Goal: Task Accomplishment & Management: Complete application form

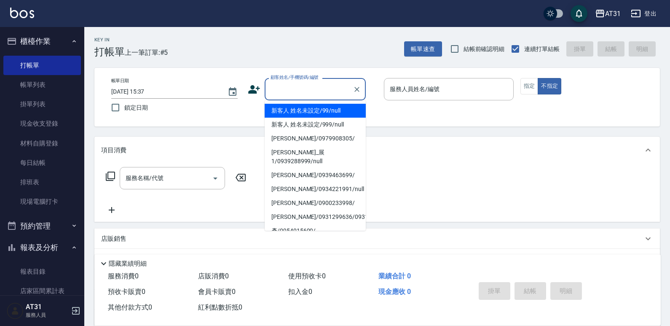
click at [327, 83] on input "顧客姓名/手機號碼/編號" at bounding box center [308, 89] width 81 height 15
type input "新客人 姓名未設定/99/null"
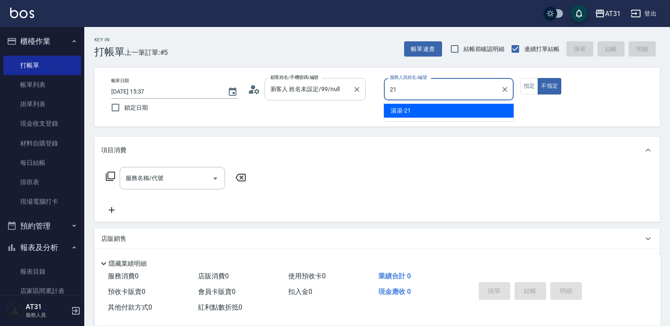
type input "湯湯-21"
type button "false"
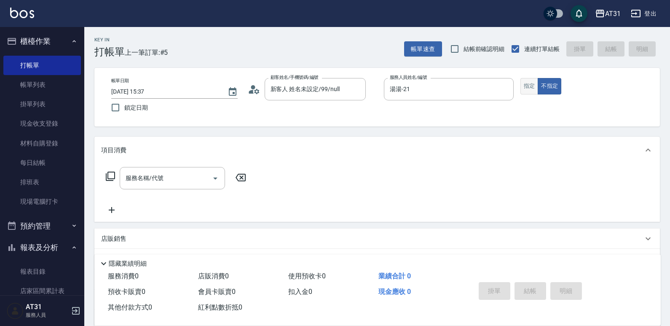
click at [529, 86] on button "指定" at bounding box center [529, 86] width 18 height 16
drag, startPoint x: 173, startPoint y: 181, endPoint x: 236, endPoint y: 150, distance: 70.1
click at [173, 182] on input "服務名稱/代號" at bounding box center [165, 178] width 85 height 15
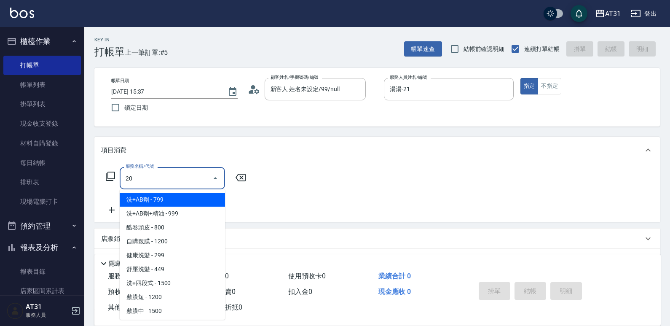
type input "201"
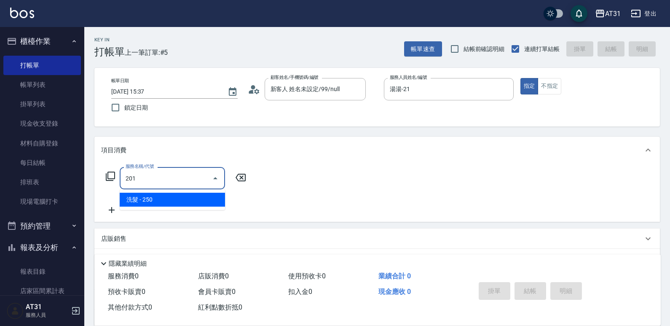
type input "20"
type input "洗髮(201)"
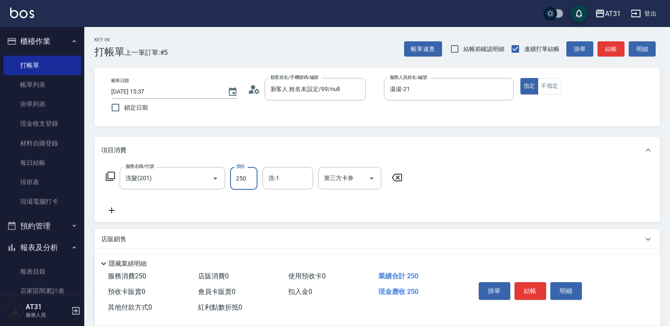
type input "0"
type input "40"
type input "400"
type input "5"
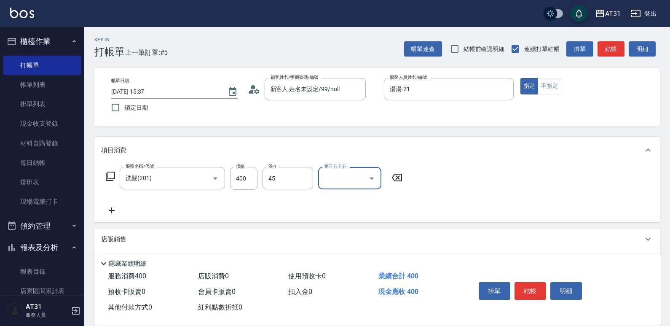
type input "Lyan-45"
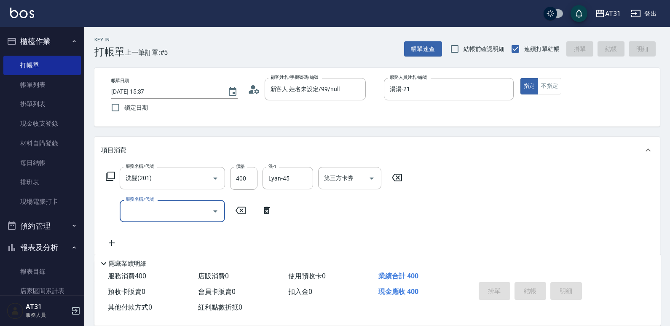
type input "[DATE] 18:04"
type input "0"
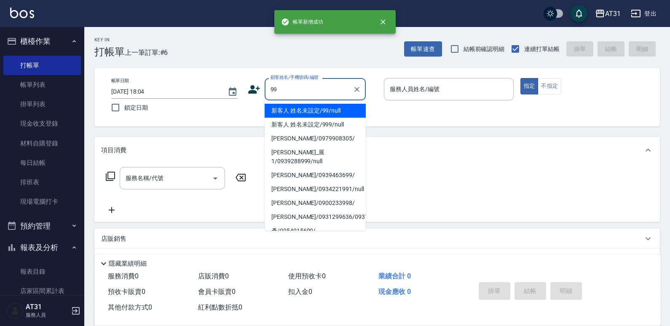
type input "新客人 姓名未設定/99/null"
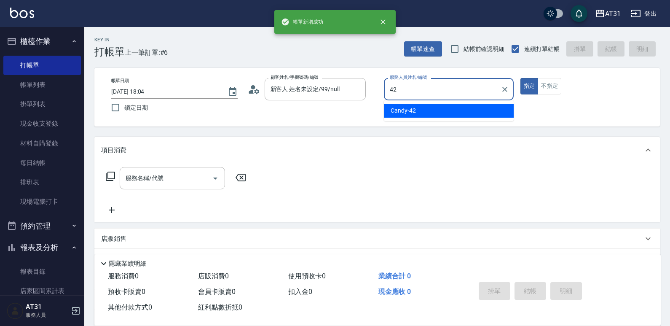
type input "Candy-42"
type button "true"
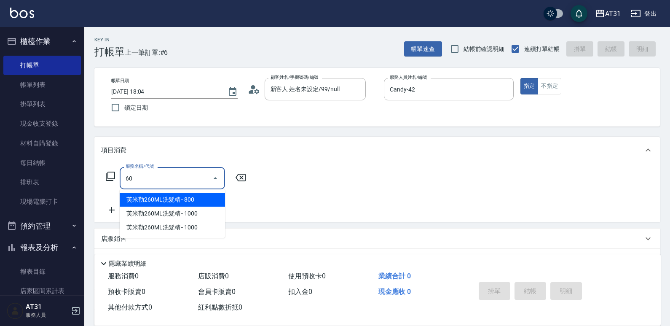
type input "609"
type input "110"
type input "自購三段(609)"
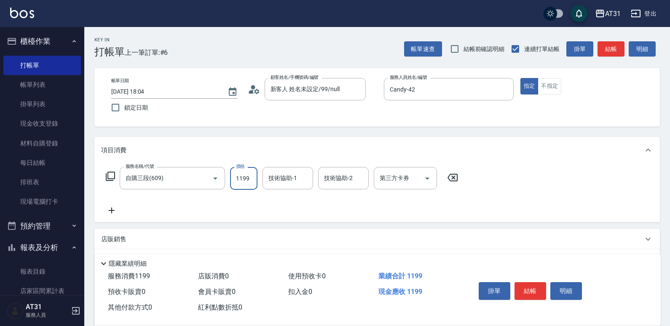
type input "0"
type input "25"
type input "20"
type input "250"
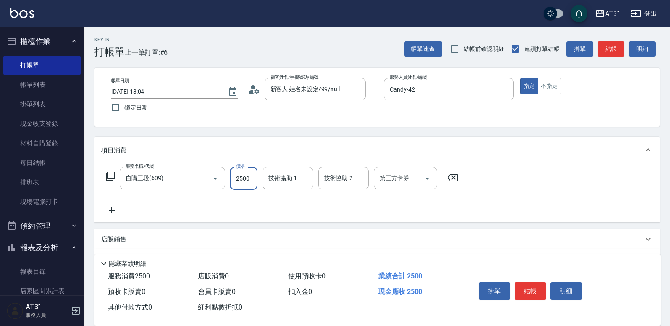
type input "2500"
type input "Lyan-45"
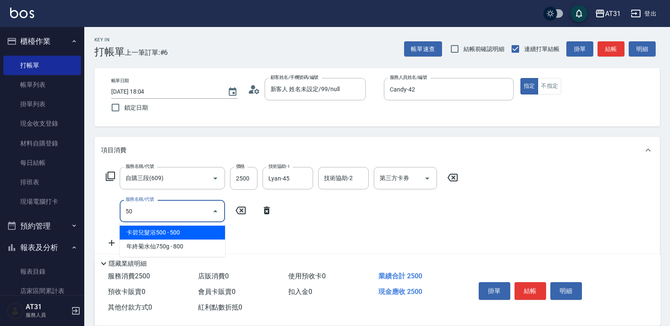
type input "501"
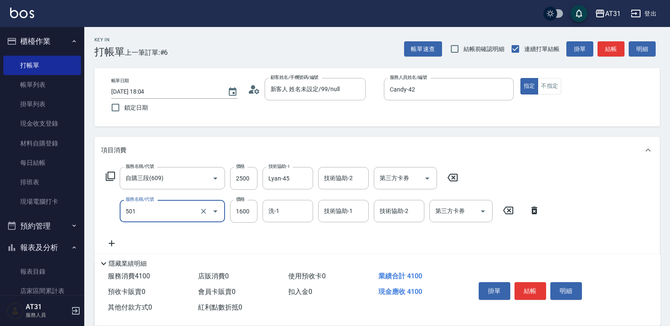
type input "250"
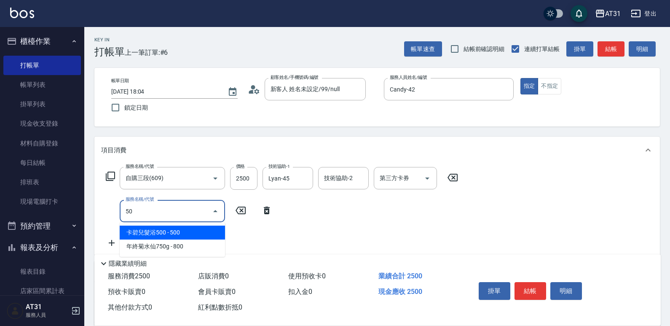
type input "501"
type input "410"
type input "染髮(501)"
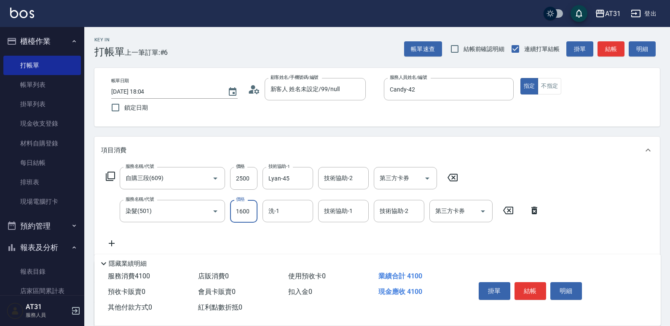
type input "250"
type input "14"
type input "260"
type input "148"
type input "390"
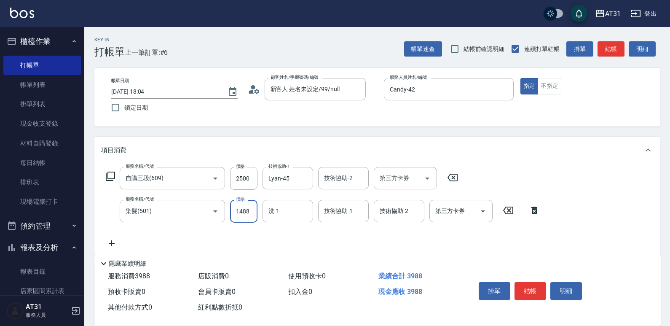
type input "1488"
type input "Lyan-45"
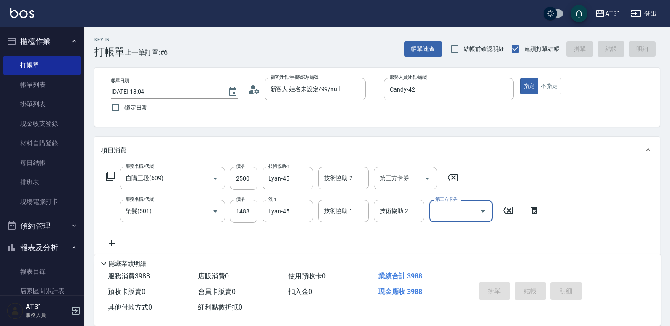
type input "0"
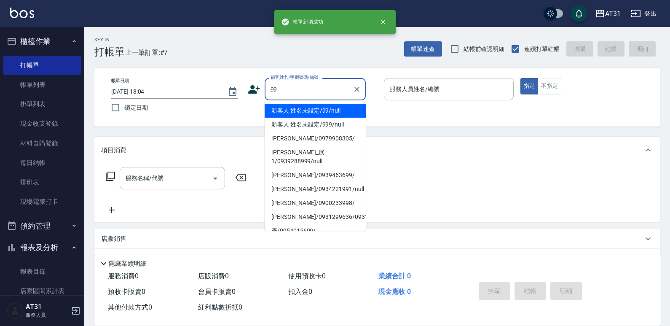
type input "新客人 姓名未設定/99/null"
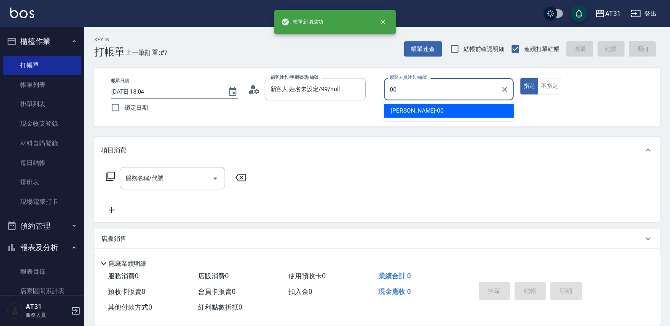
type input "[PERSON_NAME]-00"
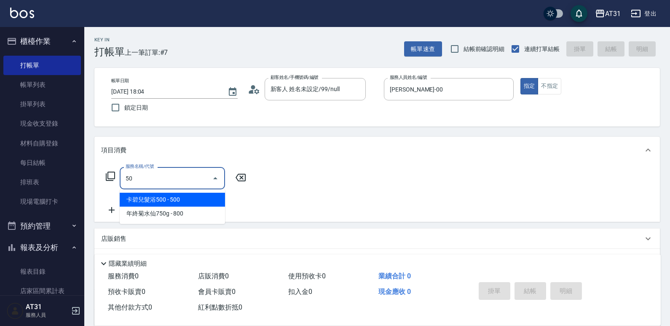
type input "501"
type input "160"
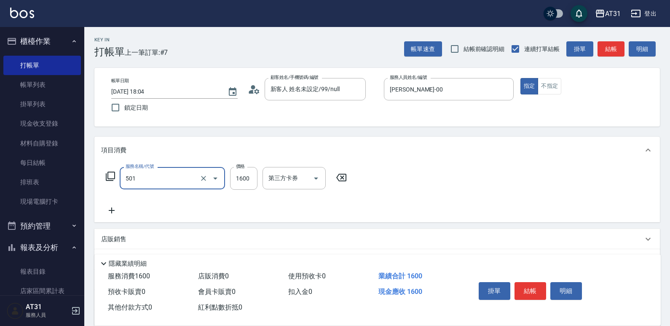
type input "染髮(501)"
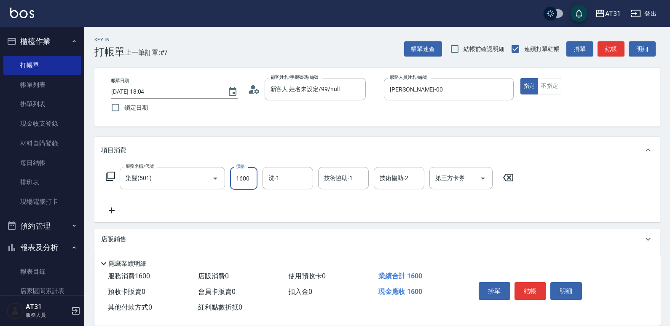
type input "0"
type input "20"
type input "2000"
type input "200"
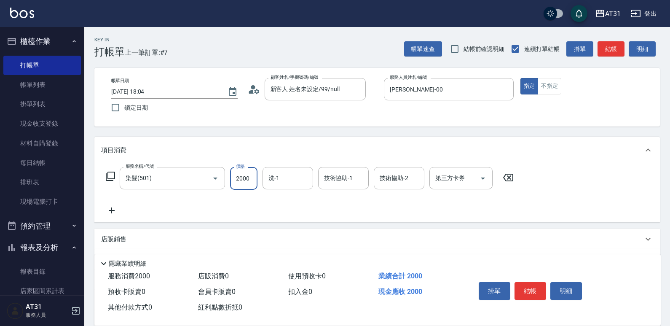
type input "2000"
type input "鳳梨-41"
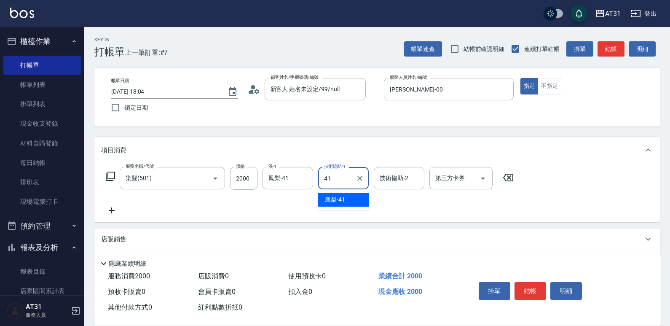
type input "鳳梨-41"
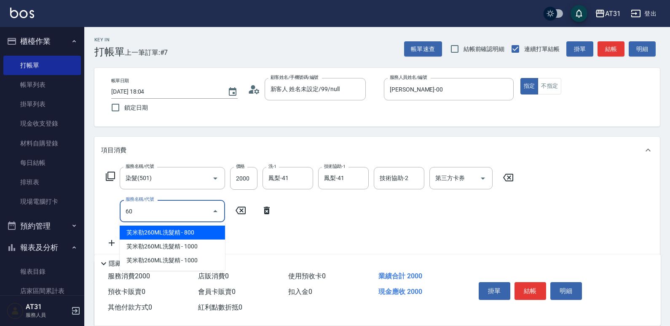
type input "609"
type input "310"
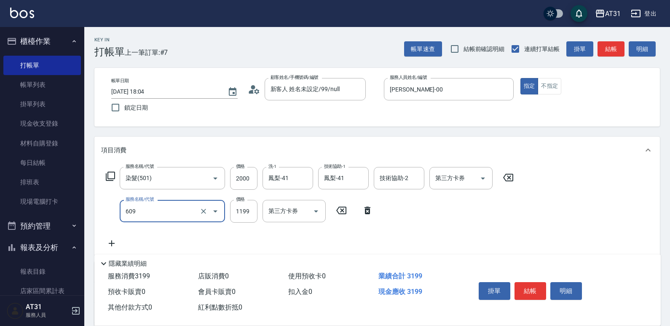
type input "自購三段(609)"
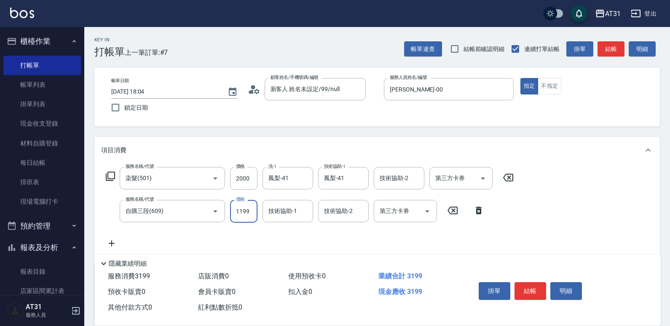
type input "200"
type input "25"
type input "220"
type input "2500"
type input "450"
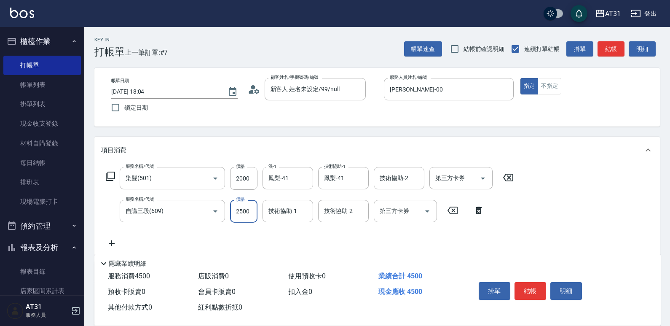
type input "2500"
type input "鳳梨-41"
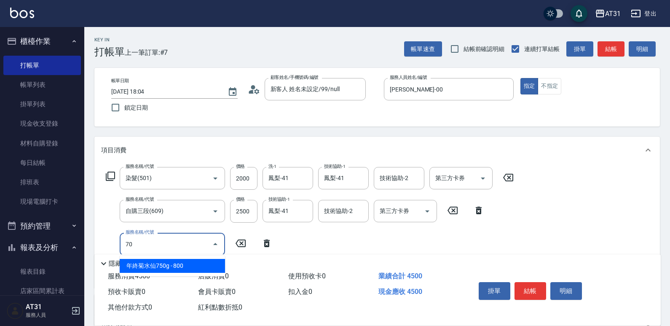
type input "705"
type input "950"
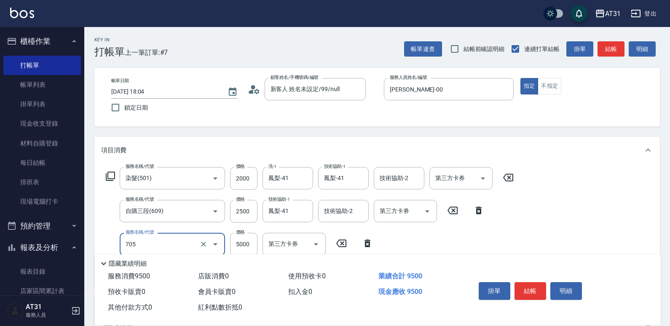
type input "新羽毛鉑金接髮調整(705)"
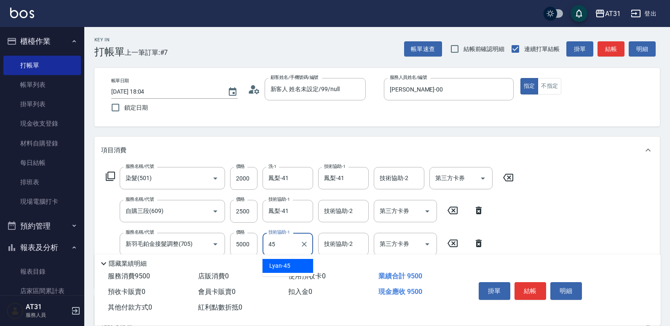
type input "Lyan-45"
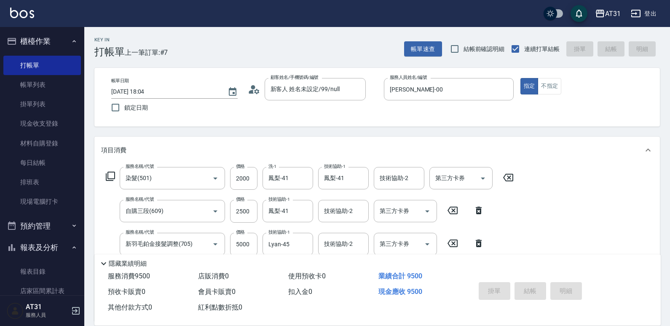
type input "[DATE] 18:05"
type input "0"
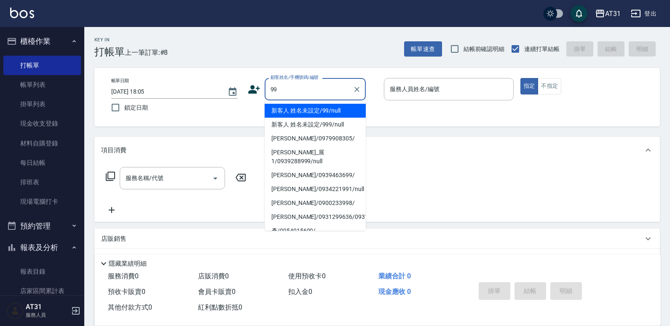
type input "新客人 姓名未設定/99/null"
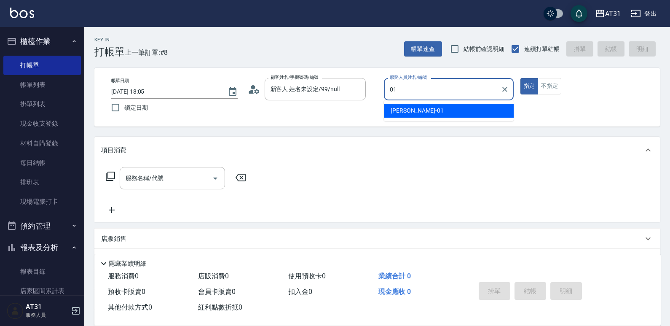
type input "[PERSON_NAME]-01"
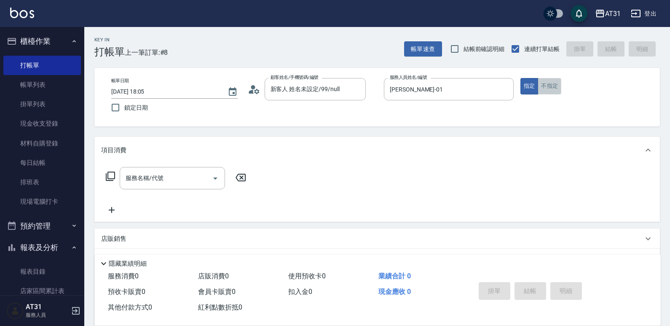
click at [549, 82] on button "不指定" at bounding box center [550, 86] width 24 height 16
click at [190, 176] on input "服務名稱/代號" at bounding box center [165, 178] width 85 height 15
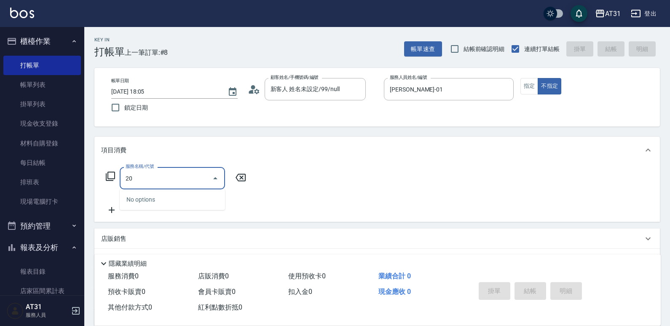
type input "201"
type input "20"
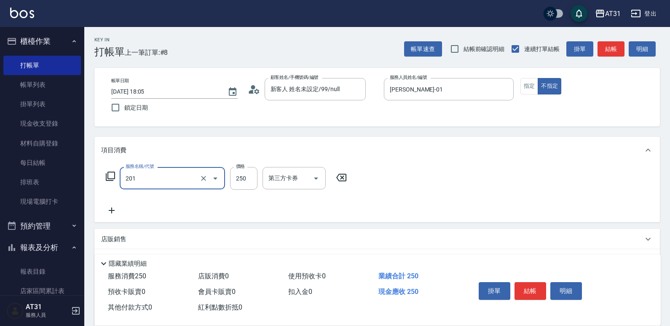
type input "洗髮(201)"
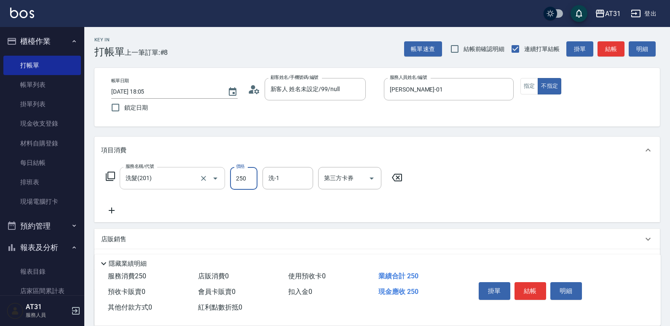
type input "0"
type input "30"
type input "300"
type input "Sunny-37"
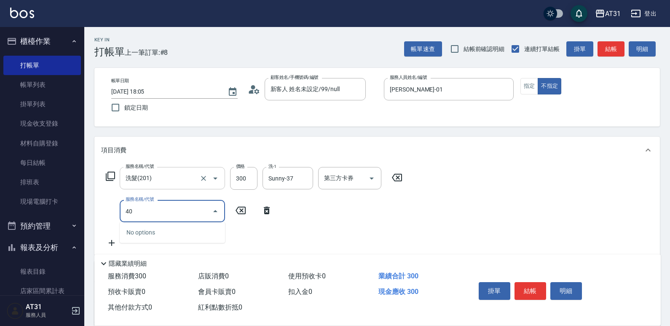
type input "401"
type input "50"
type input "剪髮(401)"
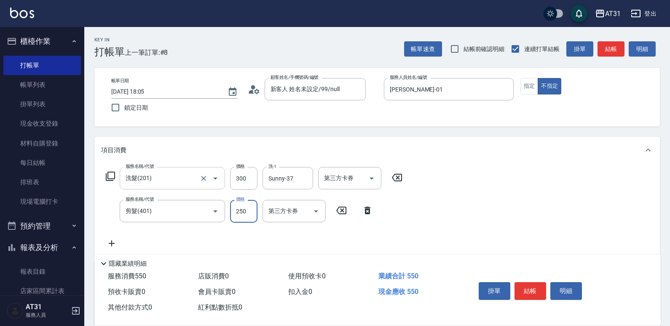
type input "30"
type input "60"
type input "300"
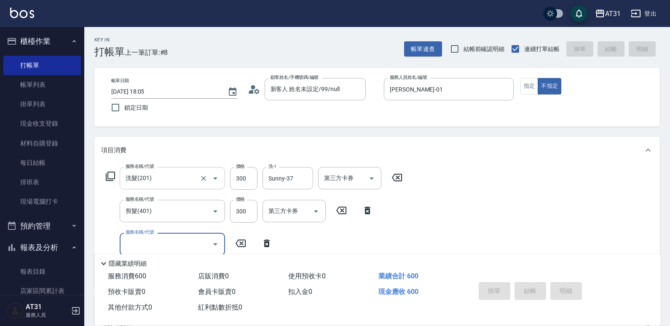
type input "[DATE] 18:13"
type input "0"
